Goal: Share content: Share content

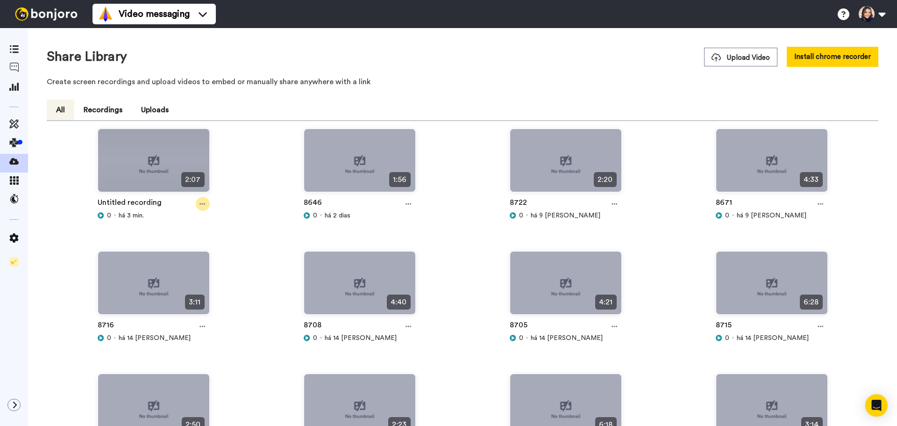
click at [202, 202] on icon at bounding box center [202, 203] width 6 height 7
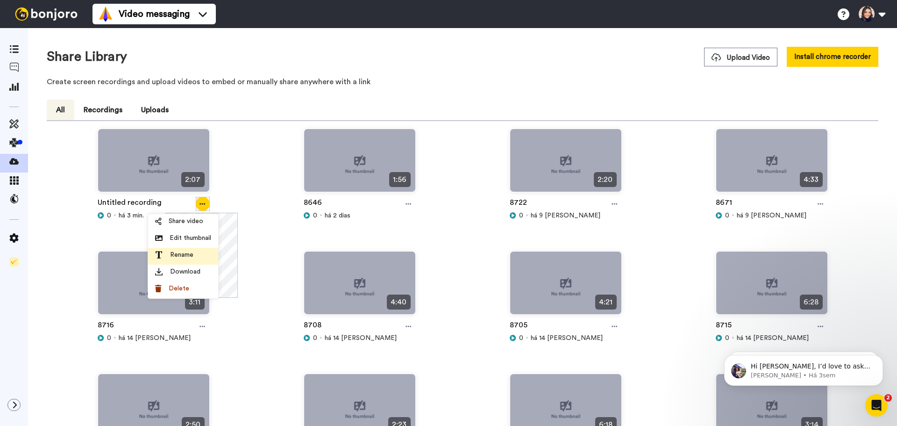
click at [181, 254] on span "Rename" at bounding box center [181, 254] width 23 height 9
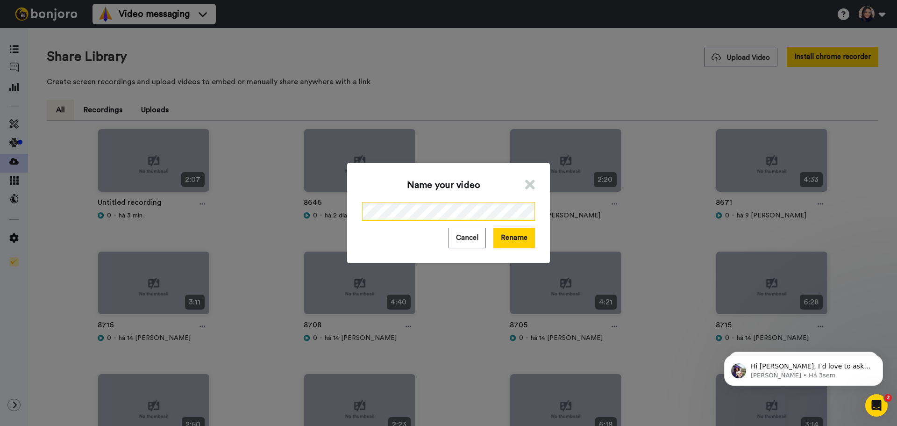
click at [331, 233] on div "Name your video Cancel Rename" at bounding box center [448, 213] width 897 height 426
click at [519, 236] on button "Rename" at bounding box center [514, 237] width 42 height 20
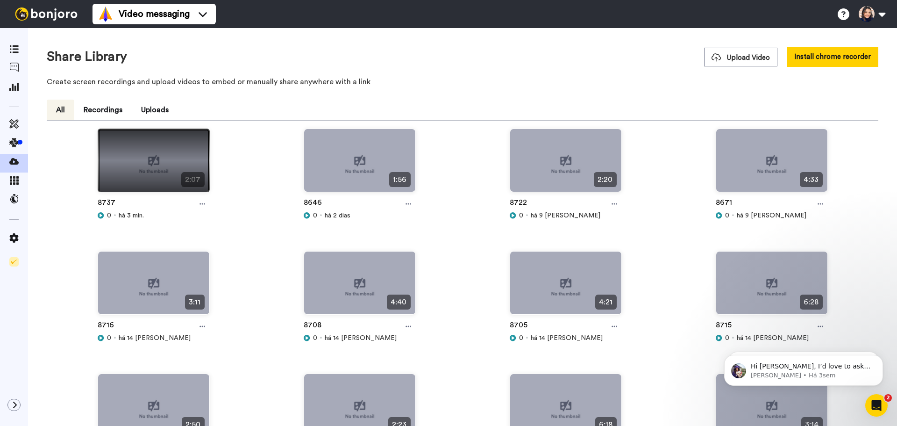
click at [152, 164] on img at bounding box center [153, 164] width 111 height 71
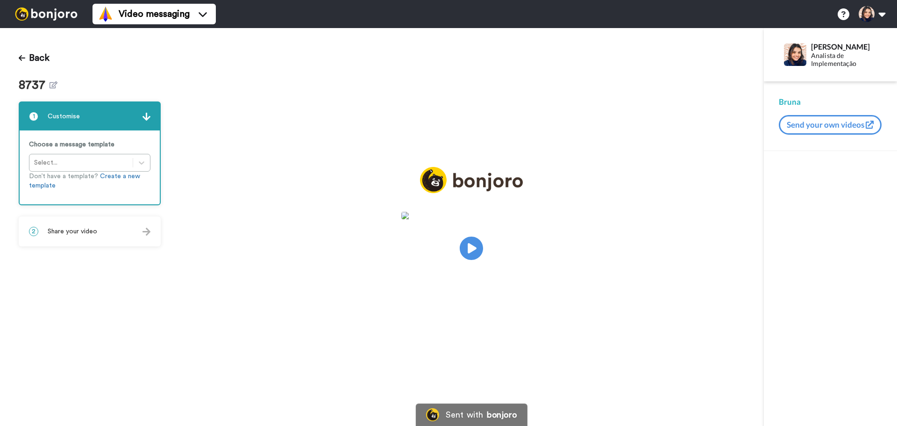
click at [484, 235] on video at bounding box center [471, 247] width 140 height 70
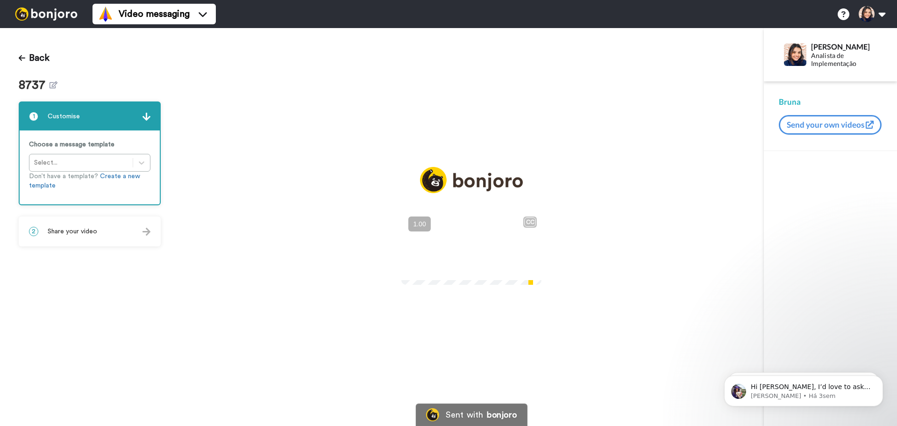
click at [474, 241] on icon at bounding box center [471, 248] width 25 height 25
click at [107, 224] on div "2 Share your video" at bounding box center [90, 231] width 140 height 28
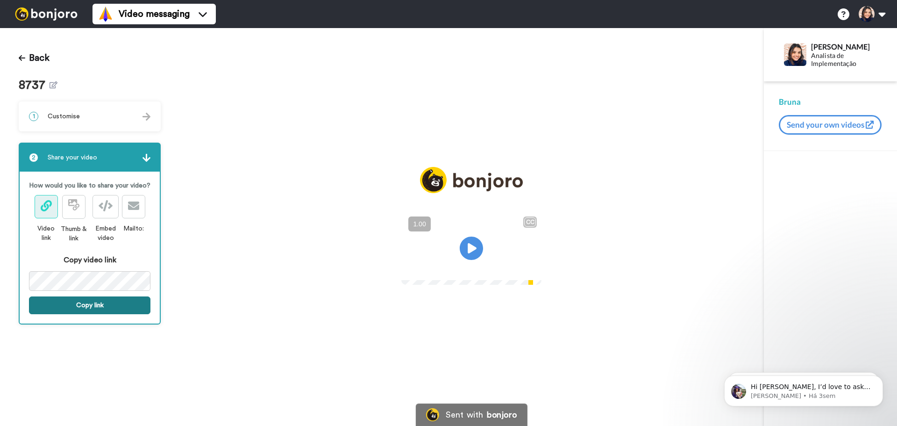
click at [85, 313] on button "Copy link" at bounding box center [89, 305] width 121 height 18
